Goal: Find specific page/section: Find specific page/section

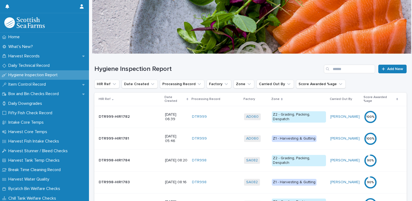
click at [164, 96] on p "Date Created" at bounding box center [174, 99] width 21 height 10
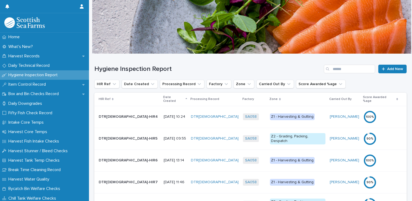
click at [163, 96] on div "Date Created" at bounding box center [175, 99] width 24 height 10
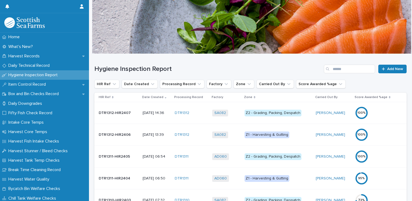
click at [268, 113] on div "Z2 - Grading, Packing, Despatch" at bounding box center [272, 113] width 57 height 7
